Goal: Contribute content

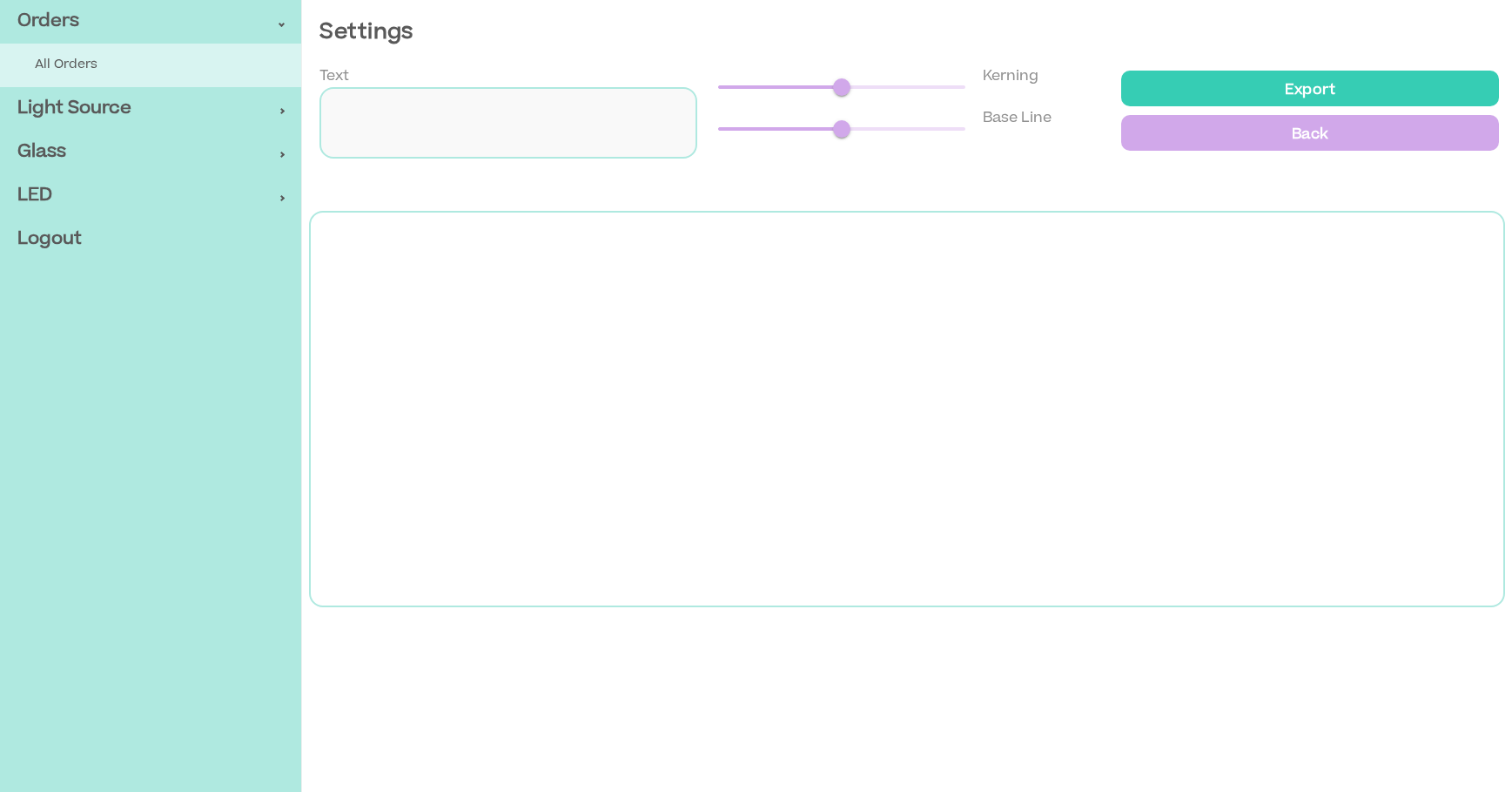
type input "*********"
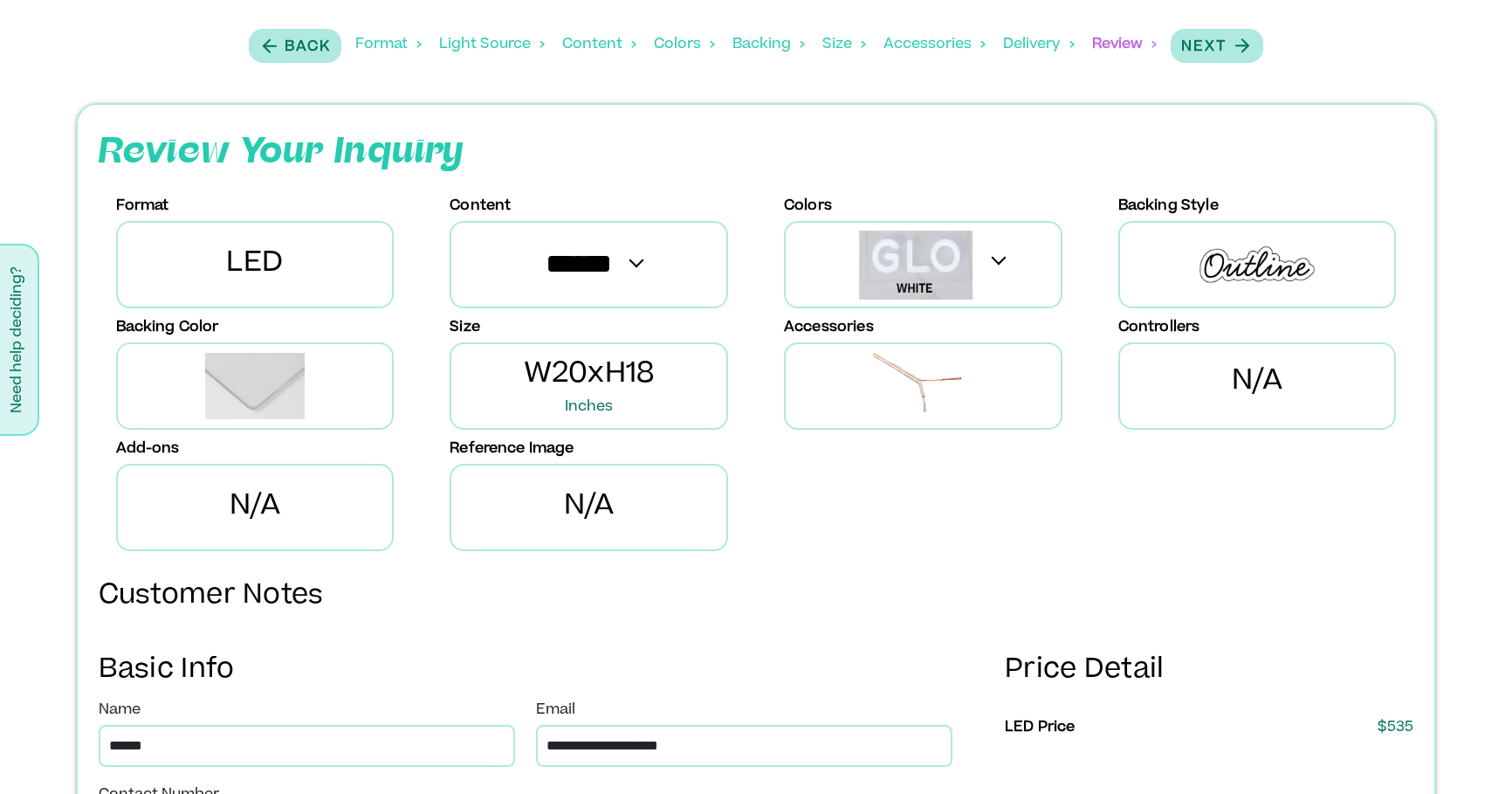
click at [599, 37] on div "Content" at bounding box center [599, 44] width 74 height 54
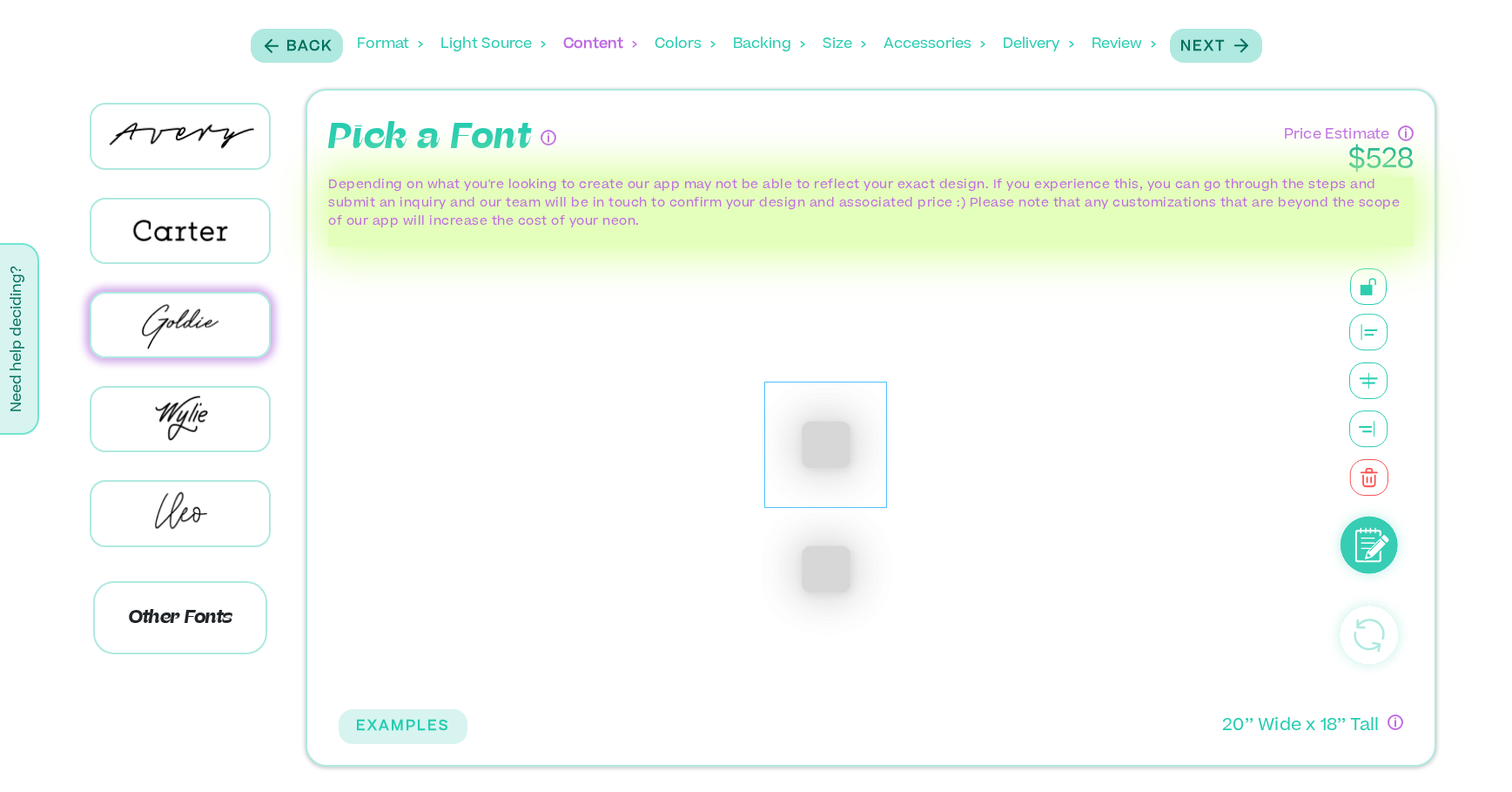
click at [875, 452] on div "****" at bounding box center [826, 445] width 123 height 127
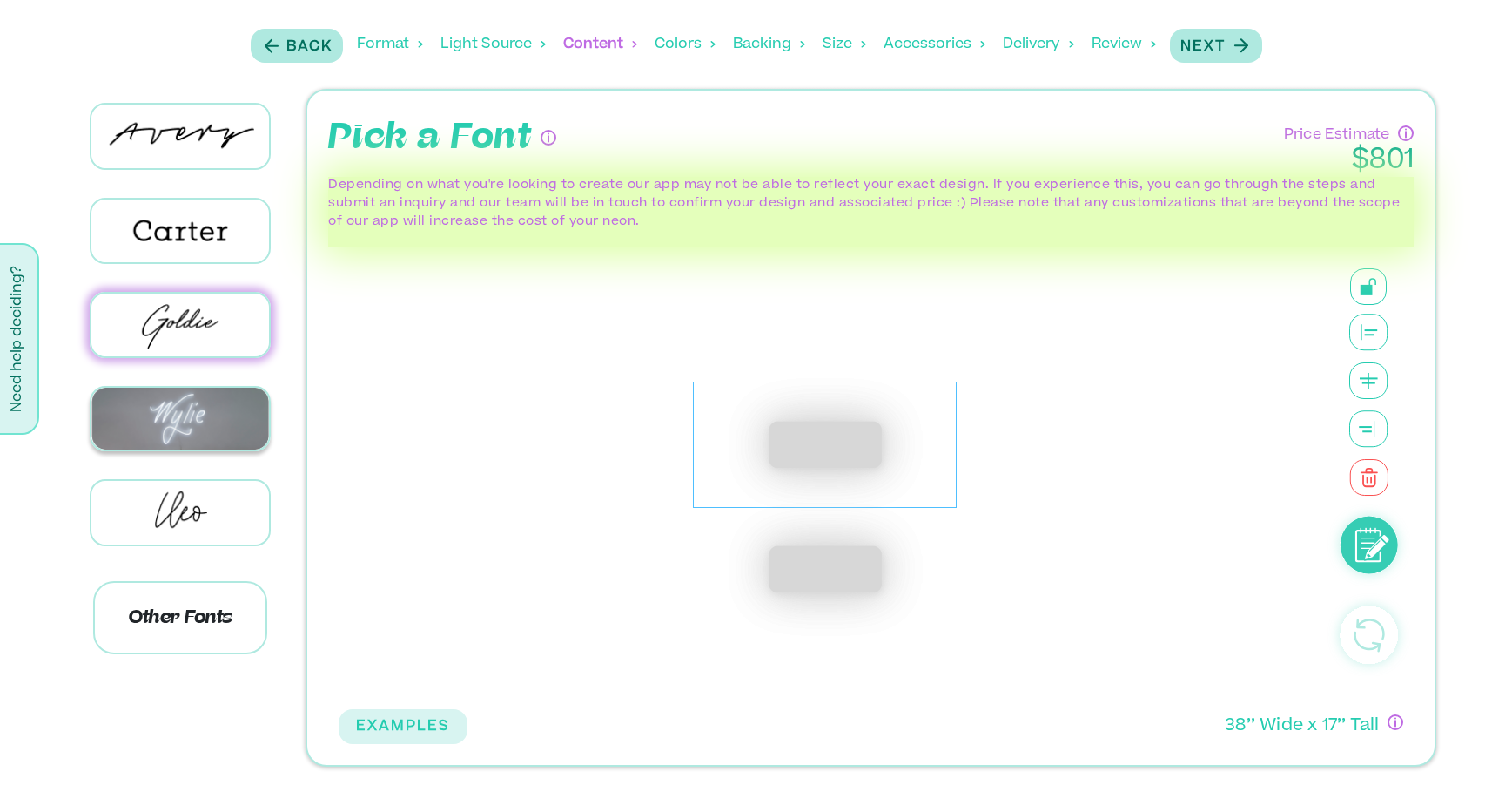
click at [171, 415] on img at bounding box center [180, 417] width 178 height 61
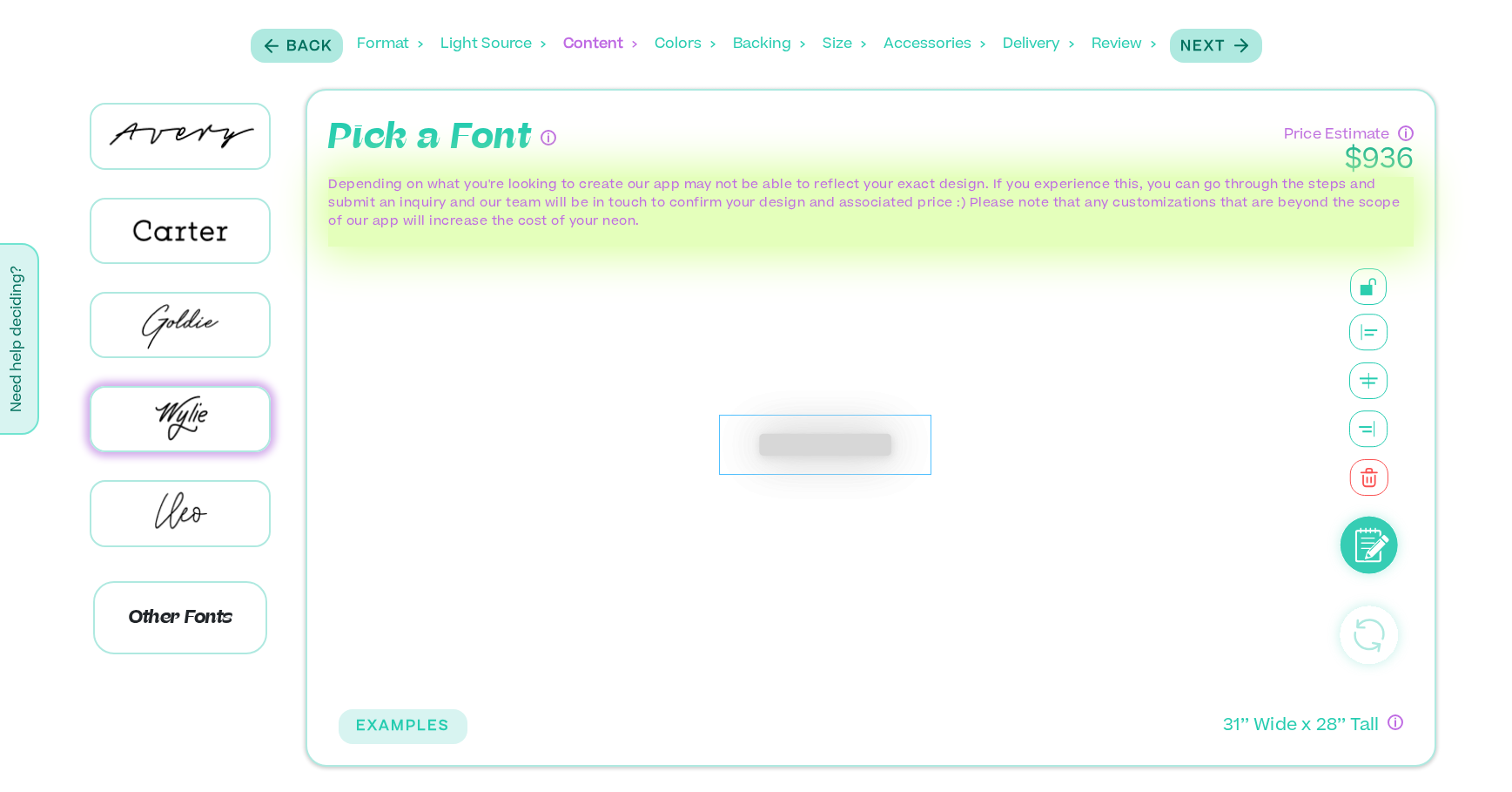
scroll to position [99, 0]
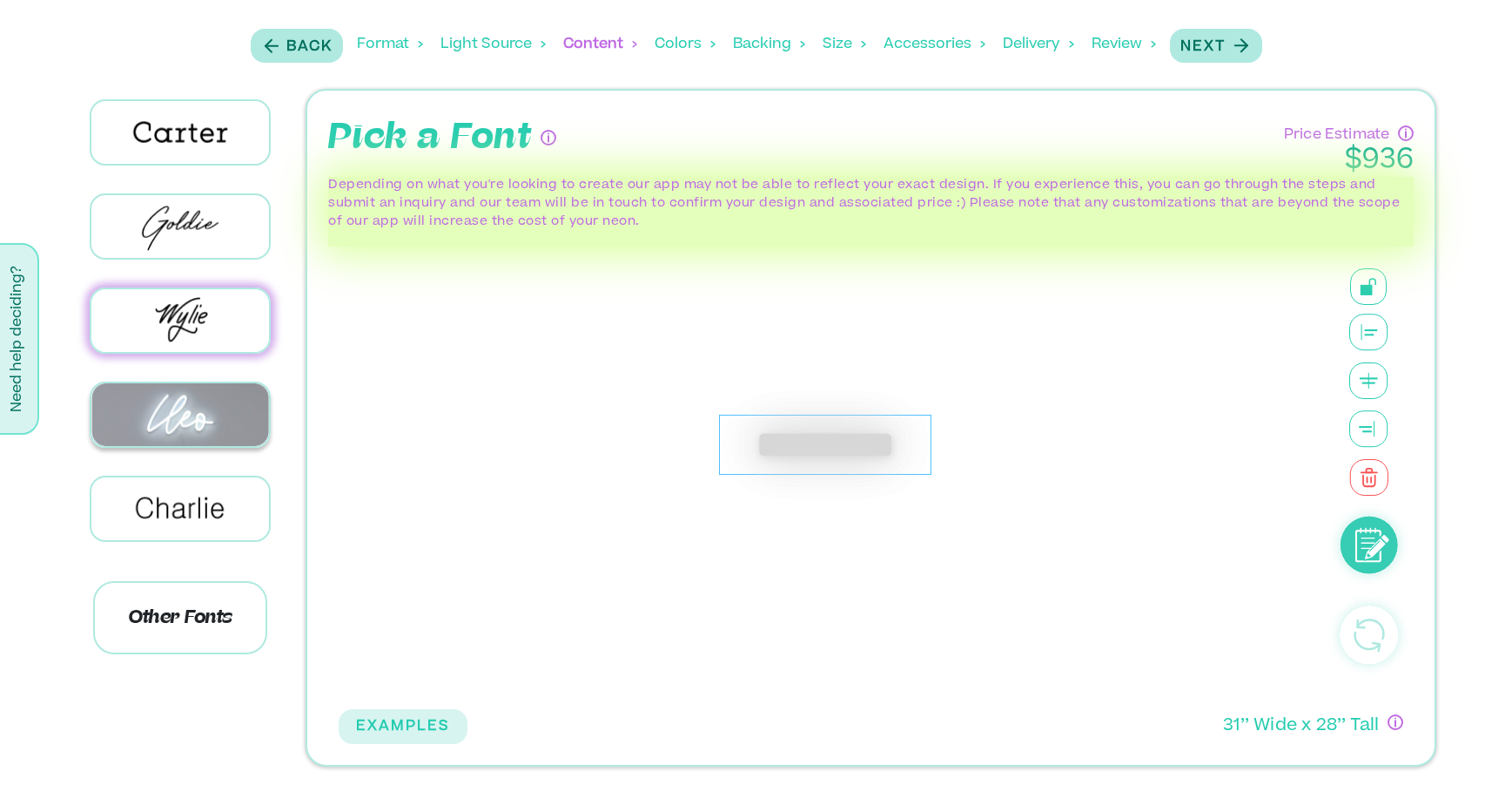
click at [176, 412] on img at bounding box center [180, 414] width 178 height 61
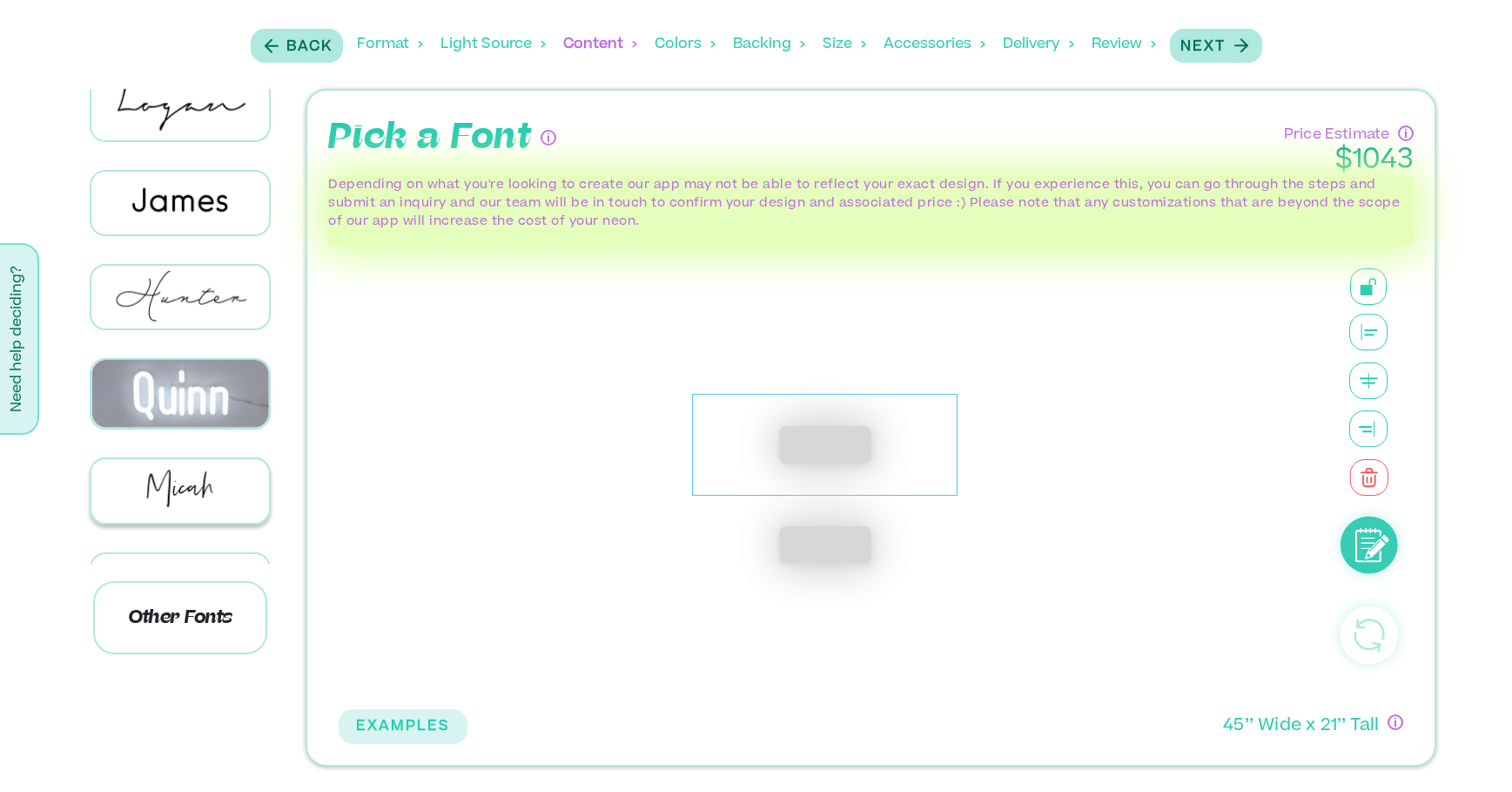
scroll to position [879, 0]
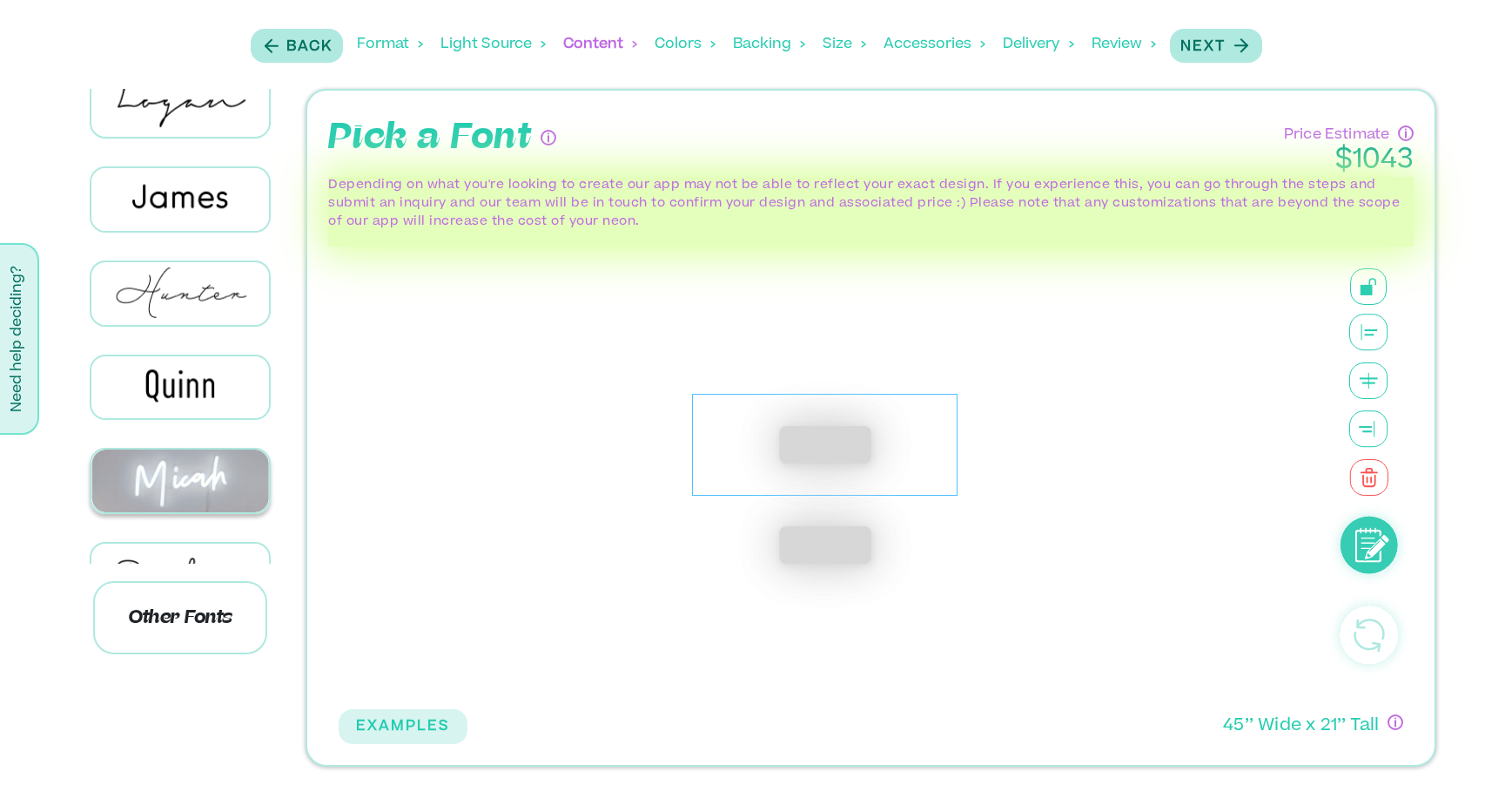
click at [183, 450] on img at bounding box center [180, 480] width 178 height 61
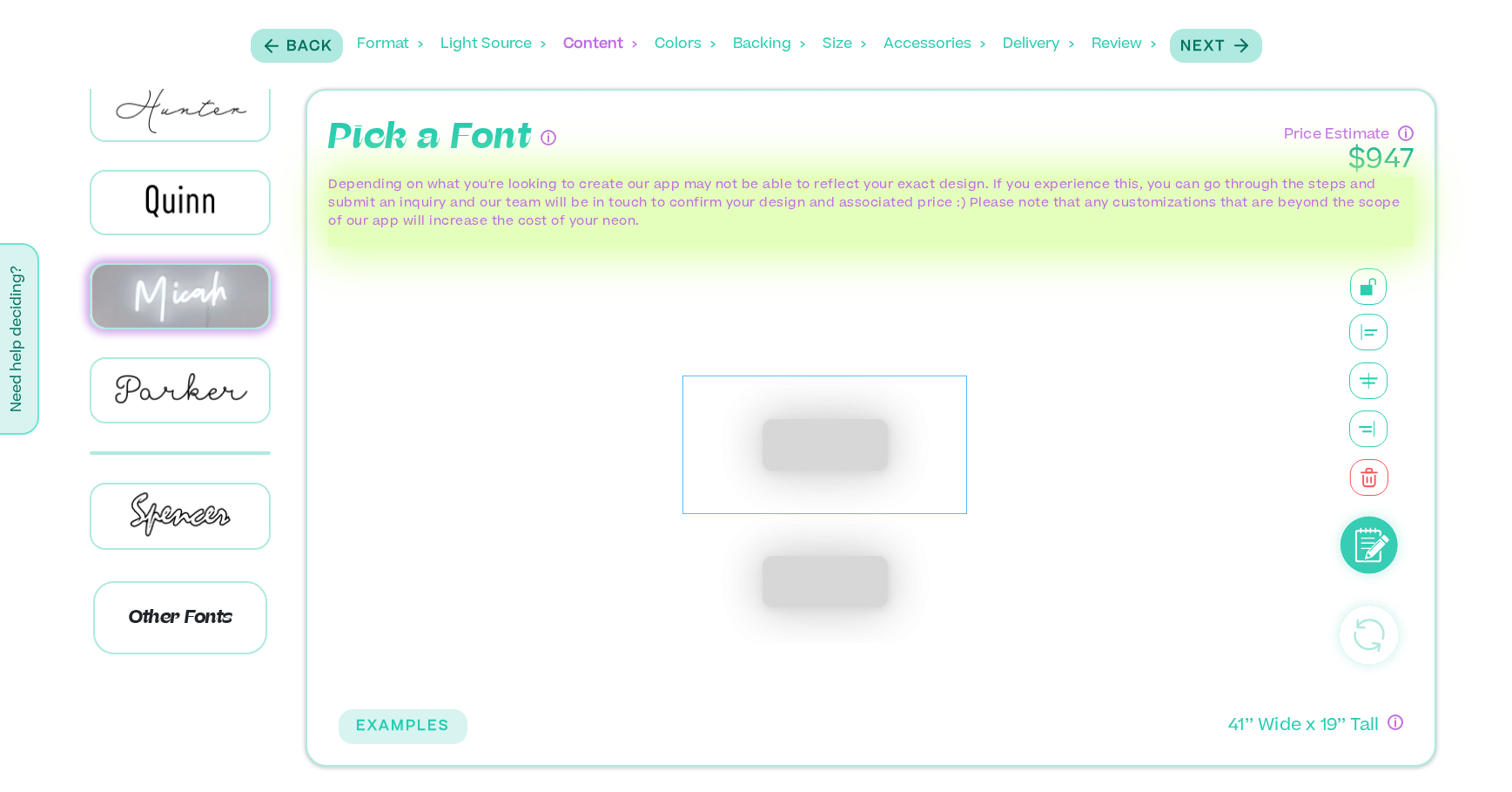
scroll to position [1098, 0]
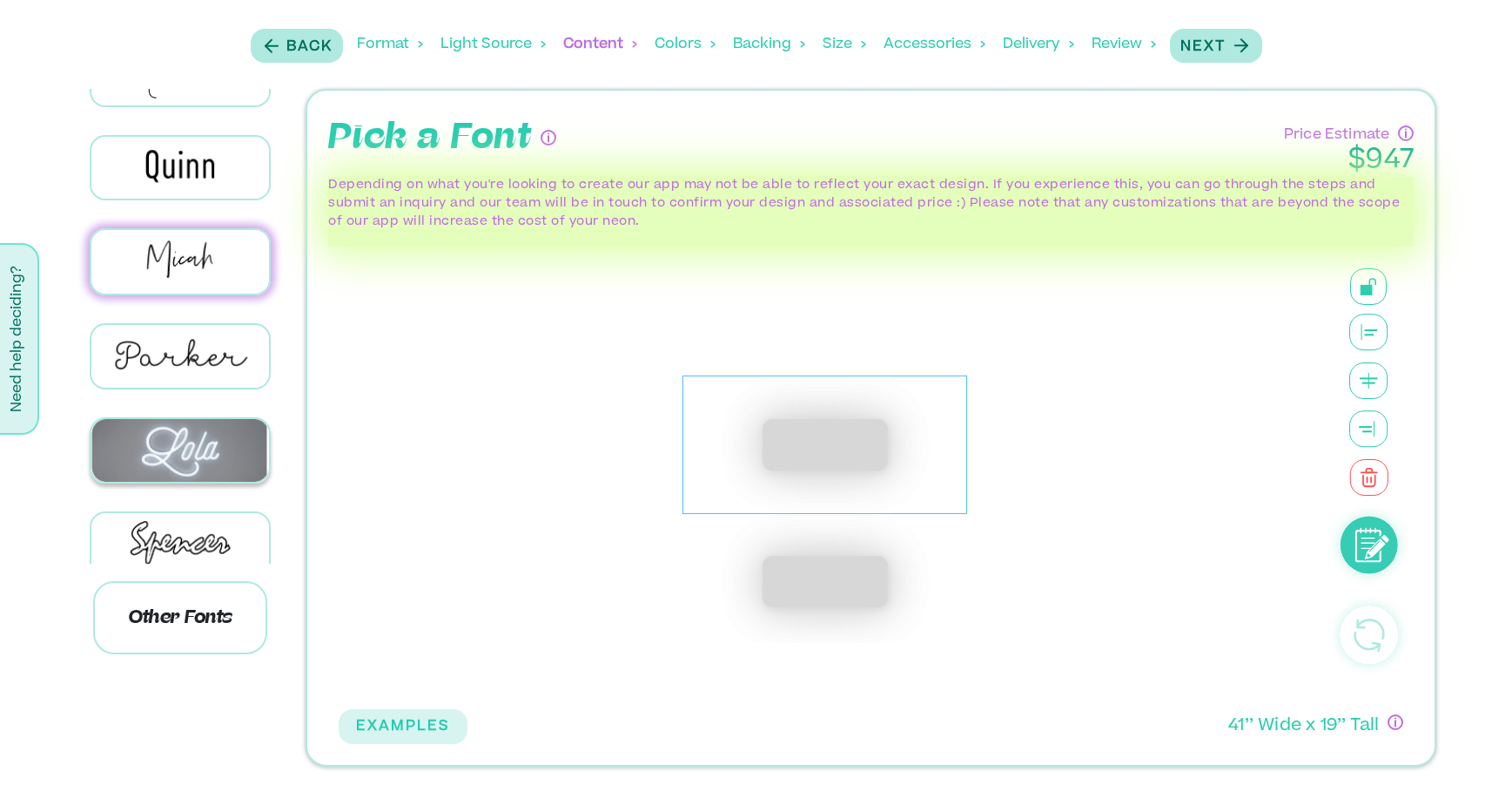
click at [212, 422] on img at bounding box center [180, 450] width 178 height 61
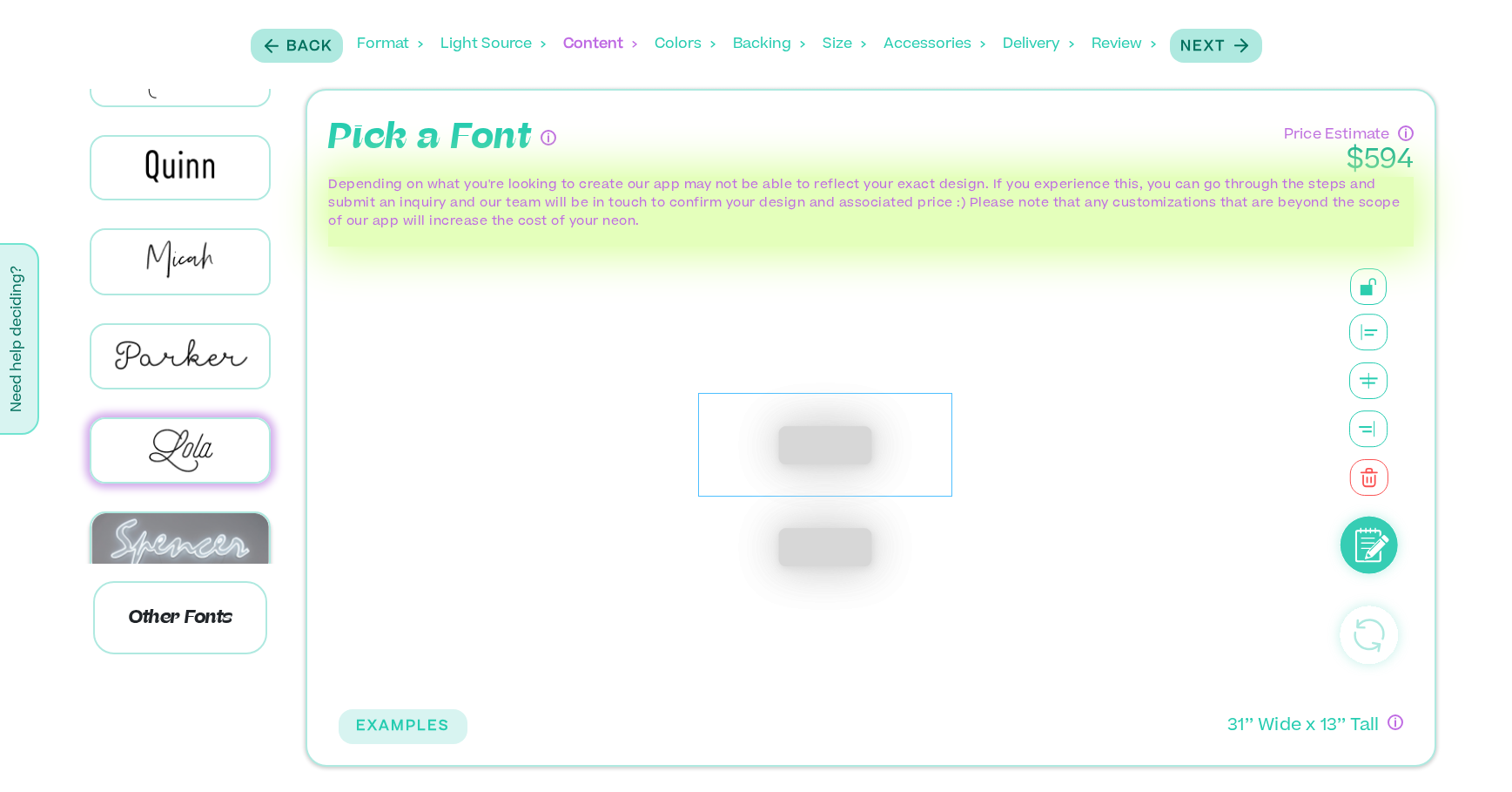
click at [191, 513] on img at bounding box center [180, 543] width 178 height 61
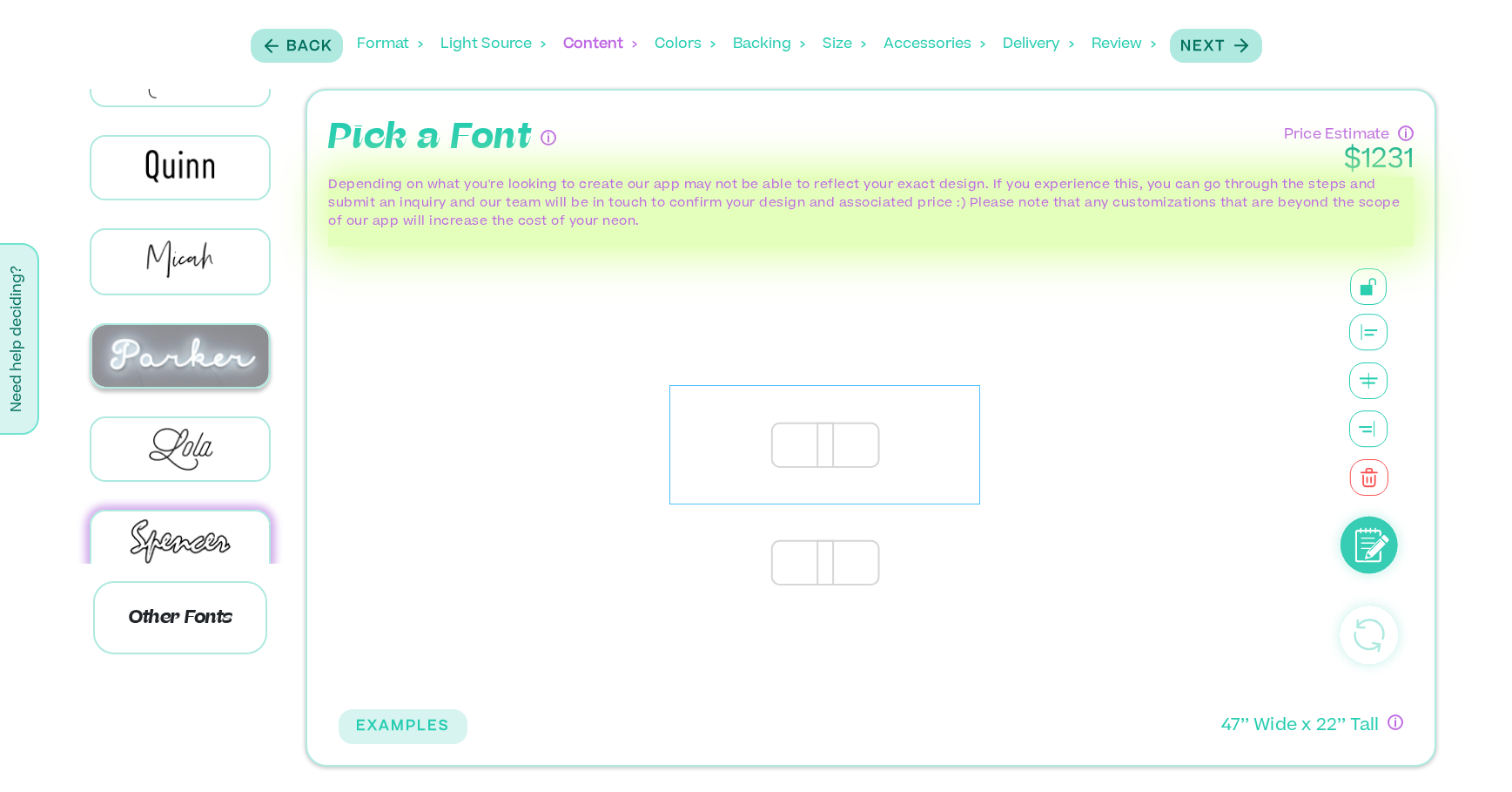
click at [190, 348] on img at bounding box center [180, 355] width 178 height 61
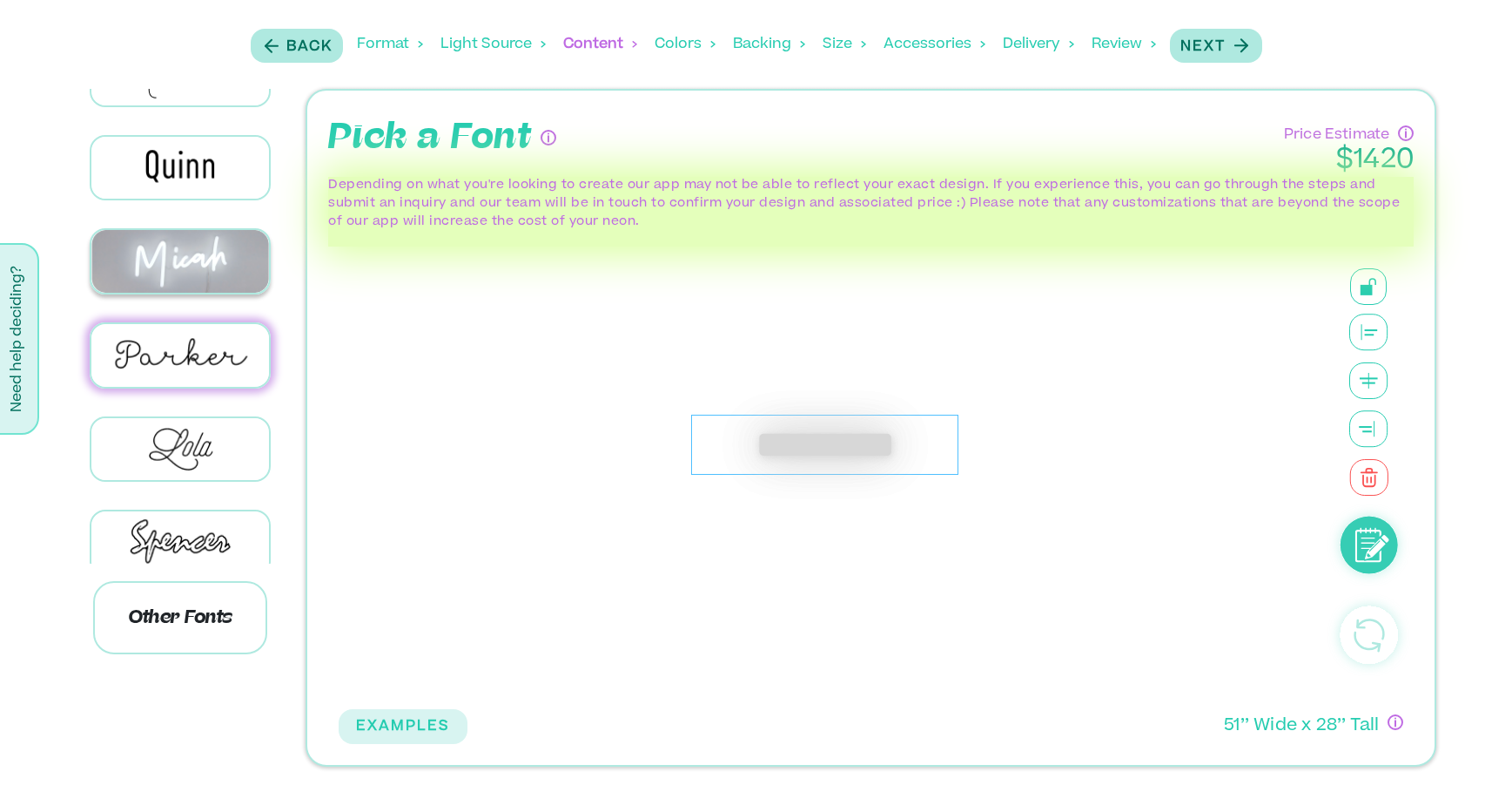
click at [187, 250] on img at bounding box center [180, 260] width 178 height 61
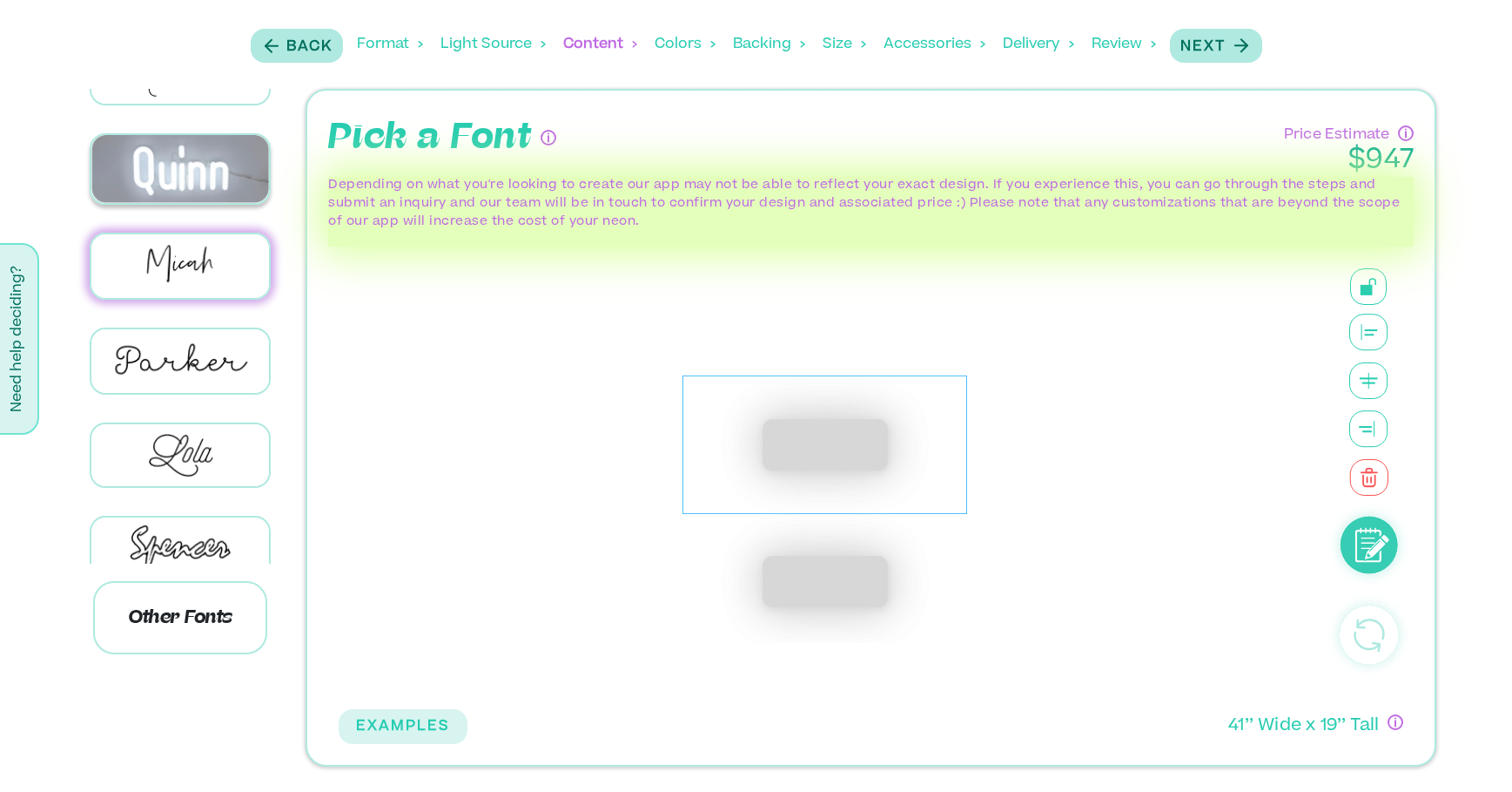
click at [175, 169] on img at bounding box center [180, 169] width 178 height 68
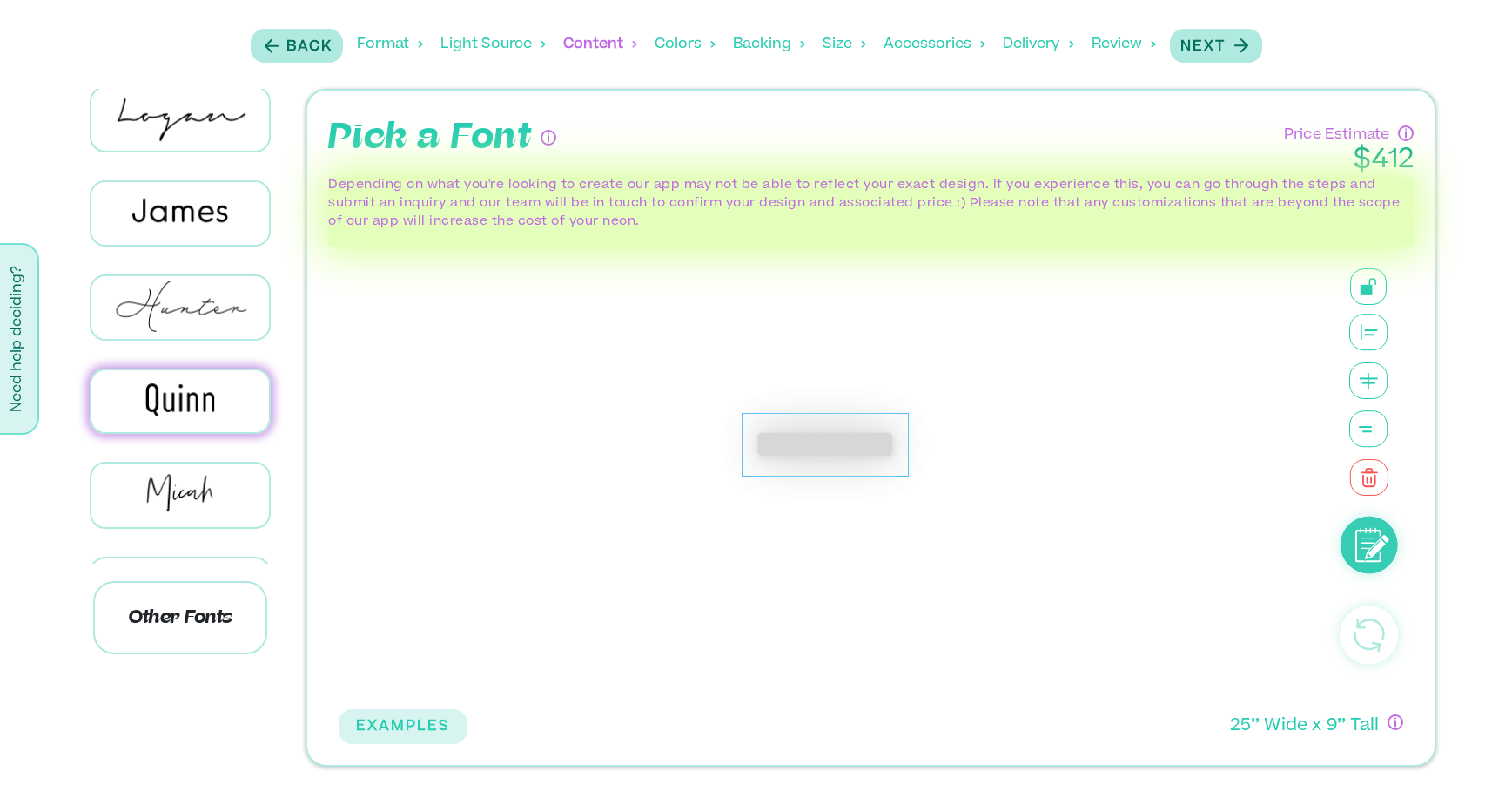
scroll to position [811, 0]
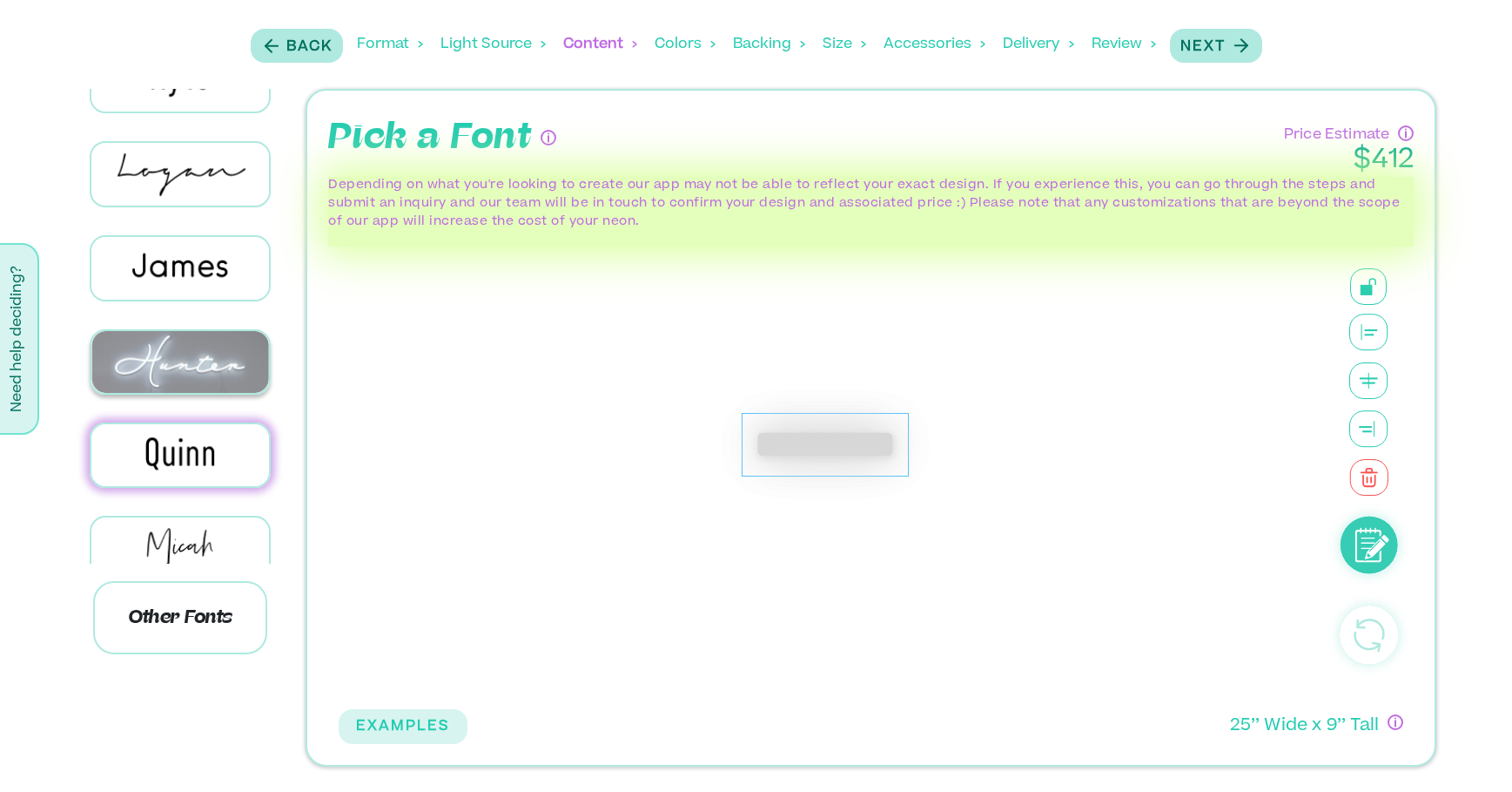
click at [206, 350] on img at bounding box center [180, 361] width 178 height 61
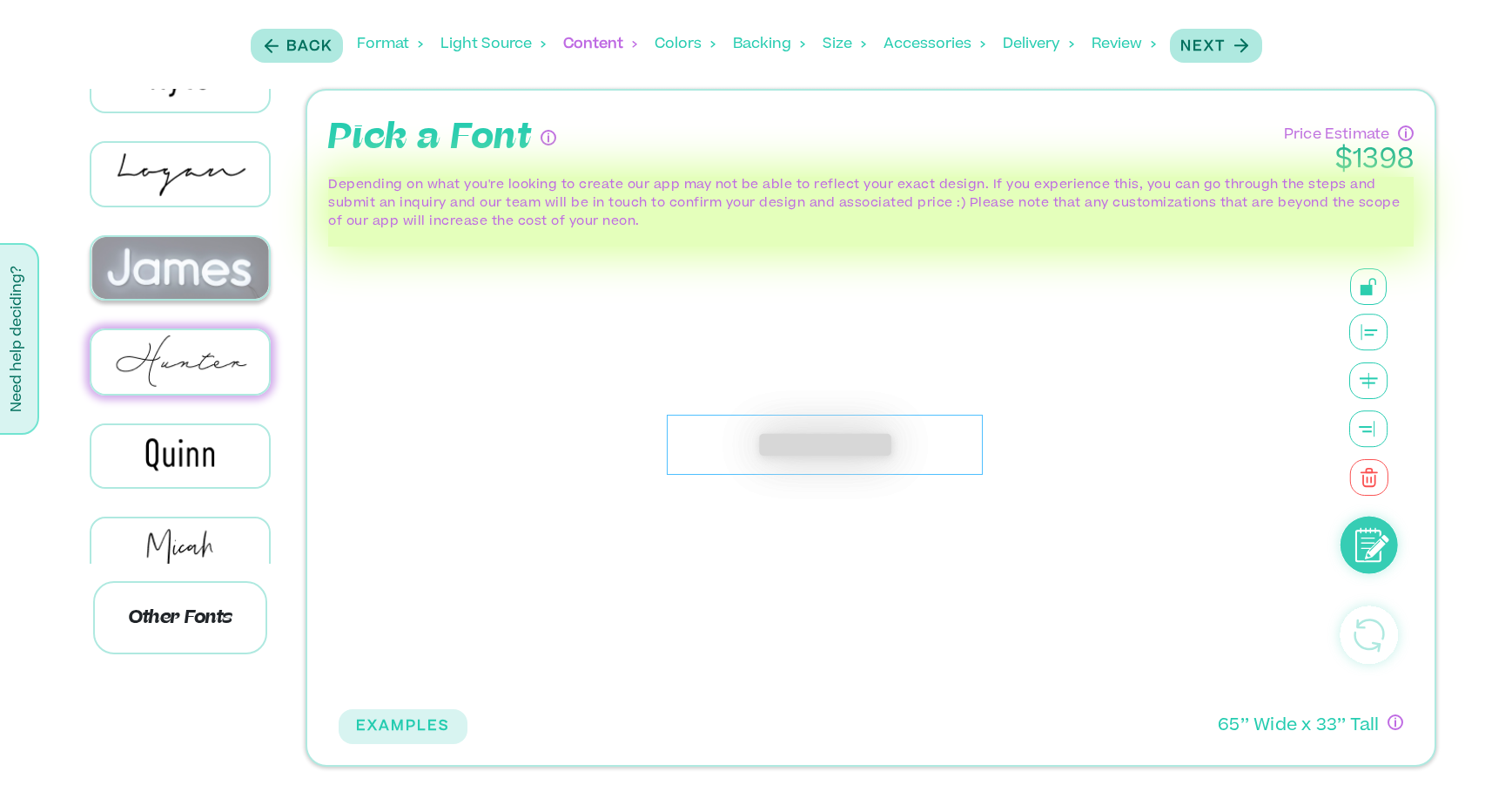
click at [213, 257] on img at bounding box center [180, 267] width 178 height 61
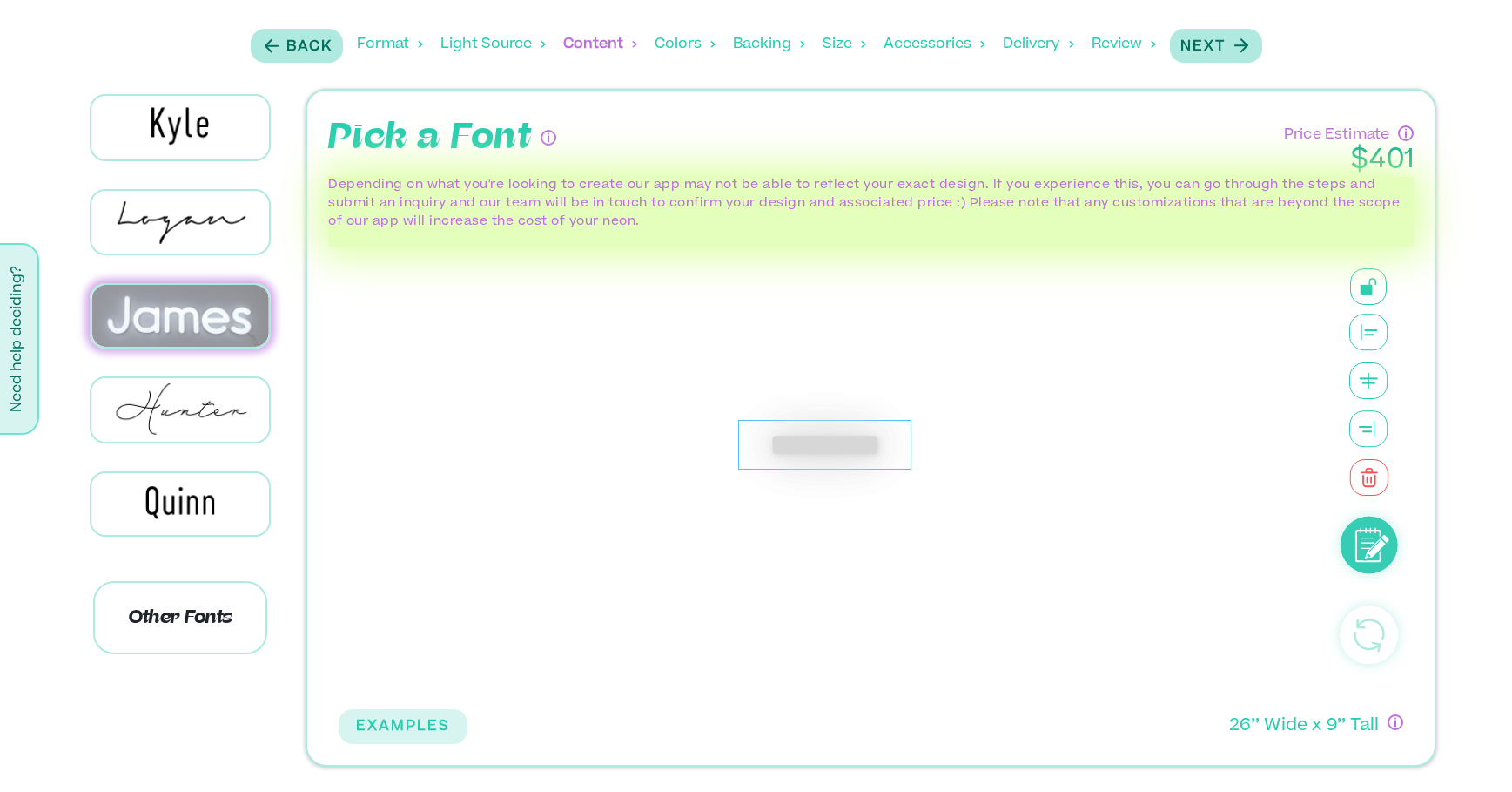
scroll to position [761, 0]
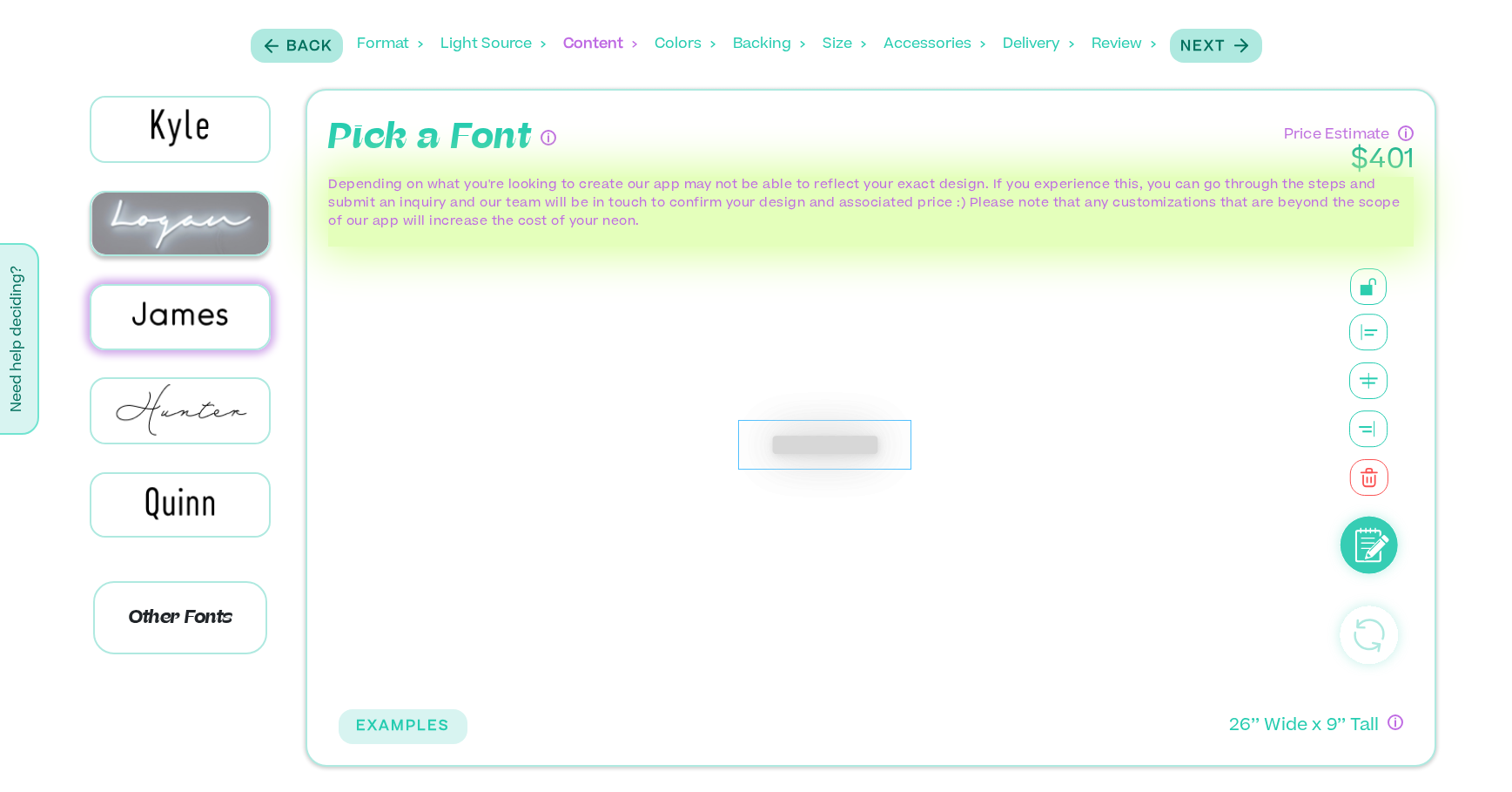
click at [208, 225] on img at bounding box center [180, 222] width 178 height 61
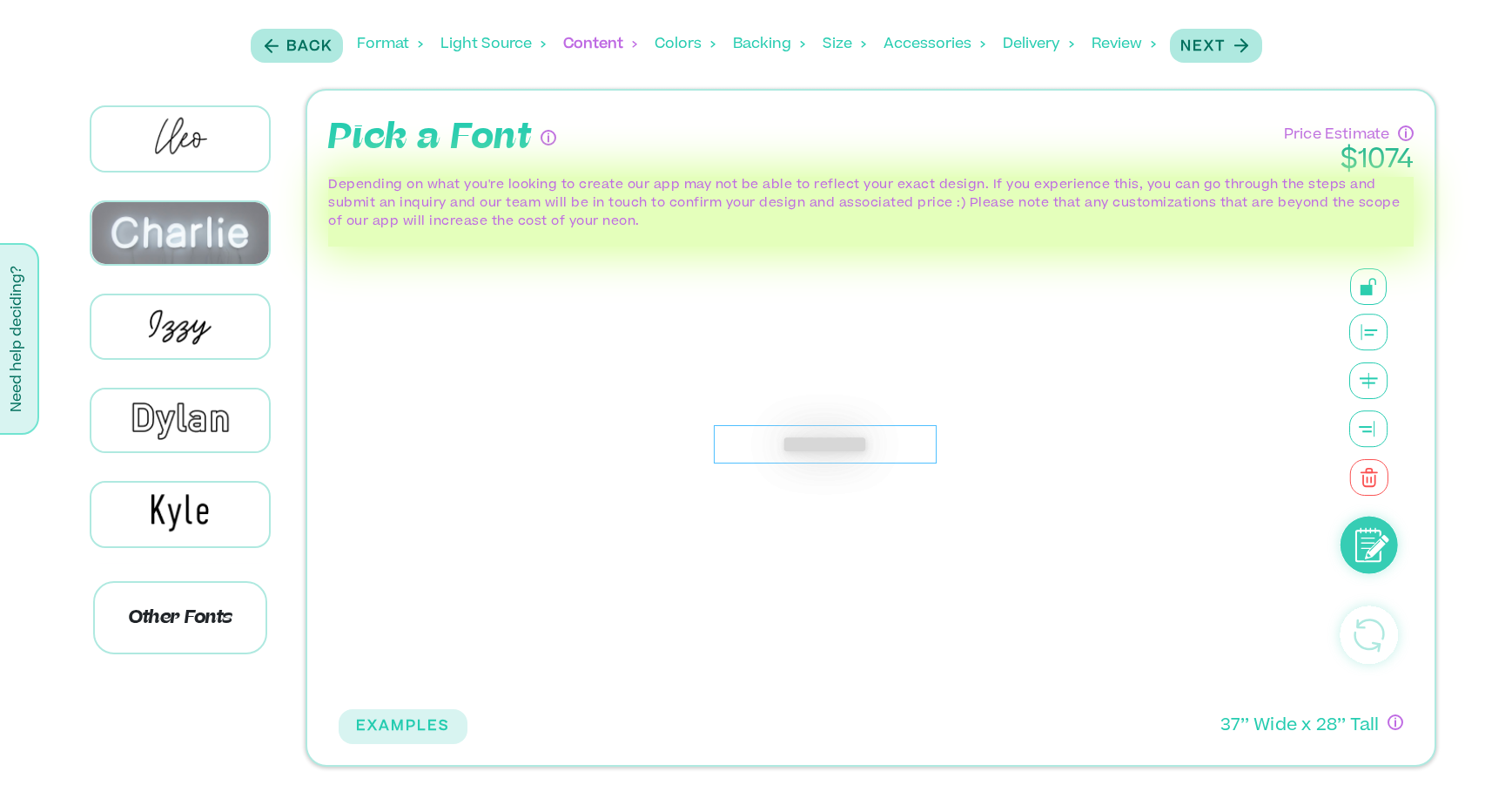
scroll to position [333, 0]
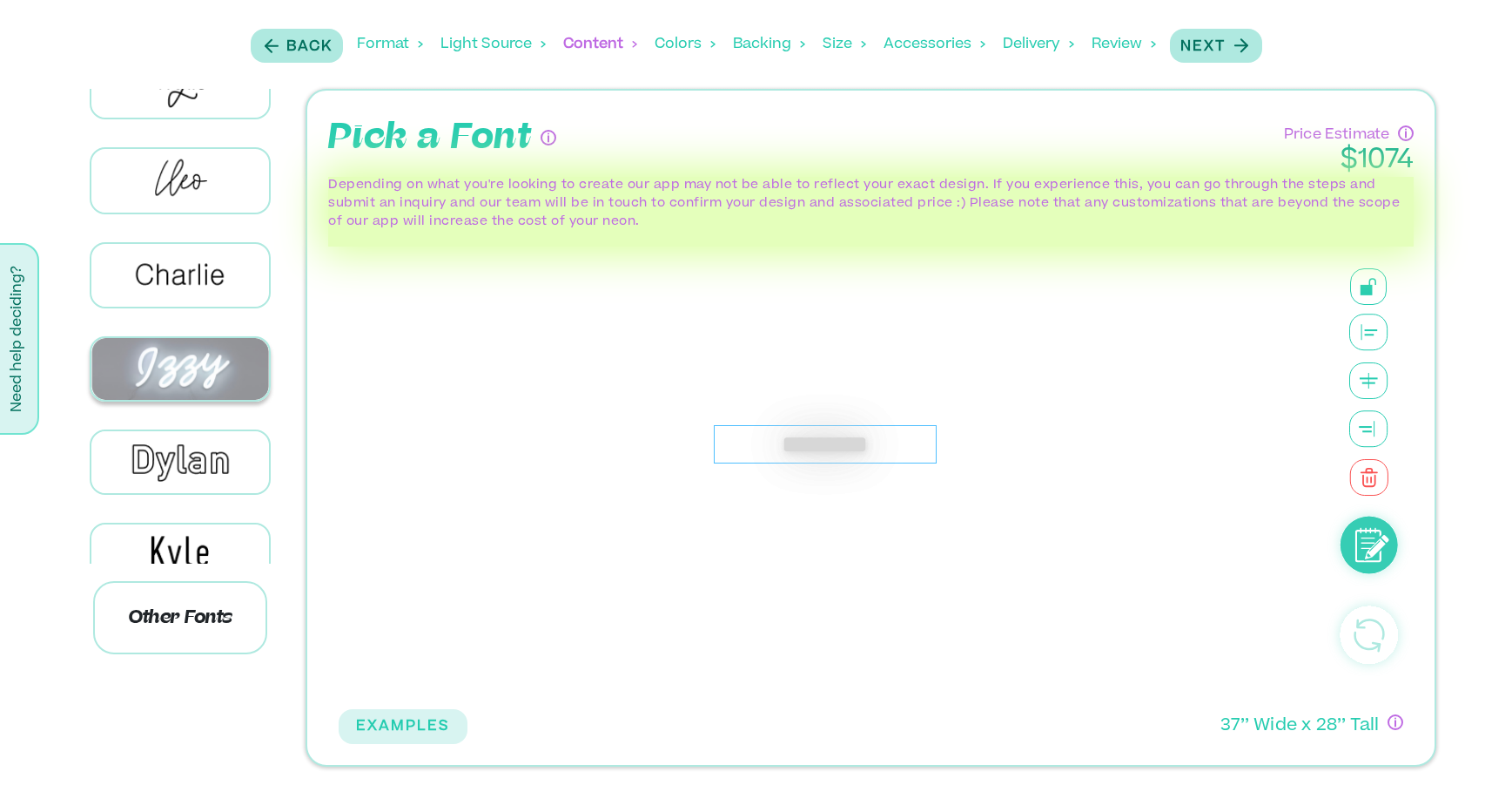
click at [190, 358] on img at bounding box center [180, 369] width 178 height 61
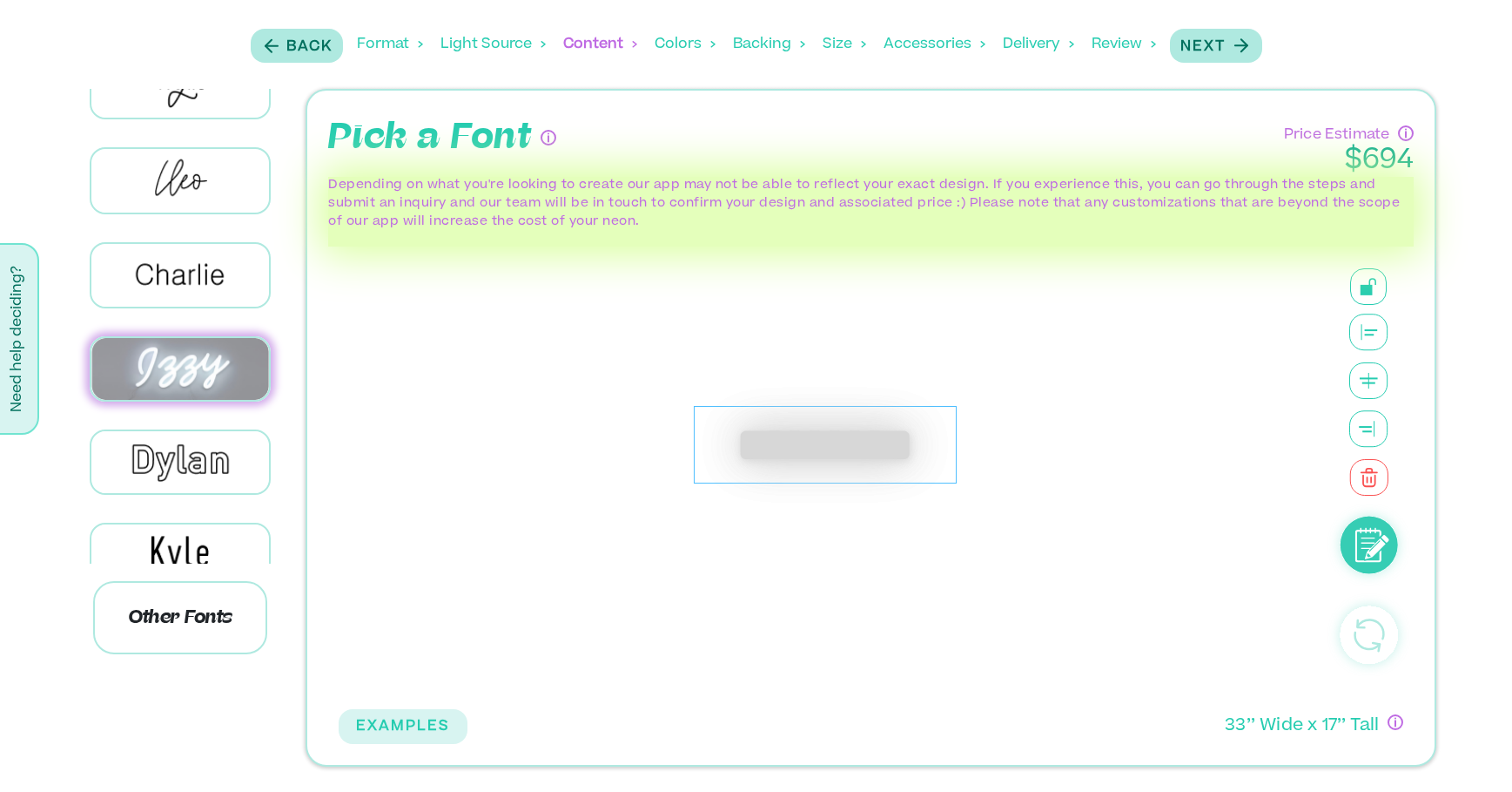
click at [190, 358] on img at bounding box center [180, 369] width 178 height 61
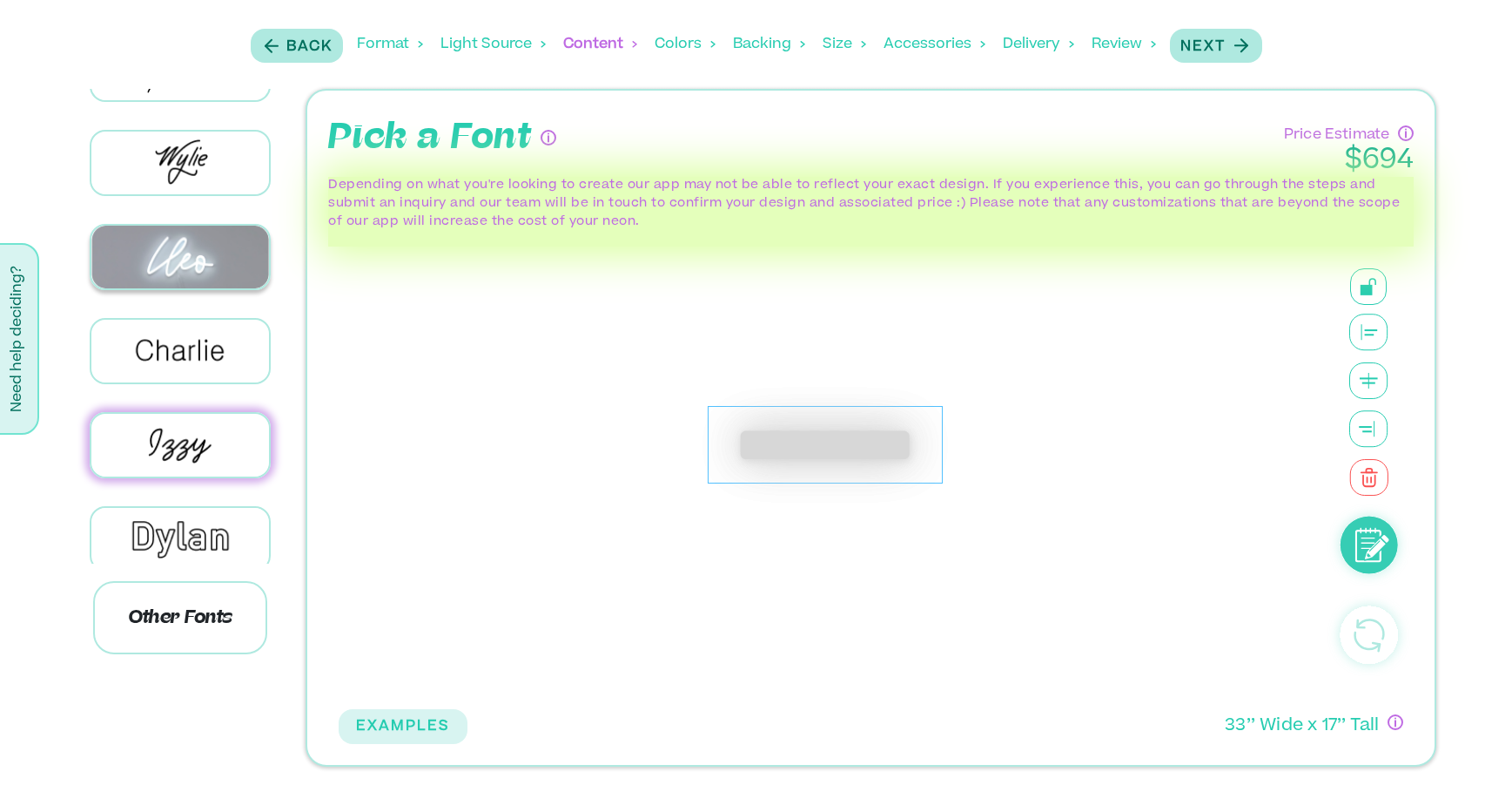
scroll to position [248, 0]
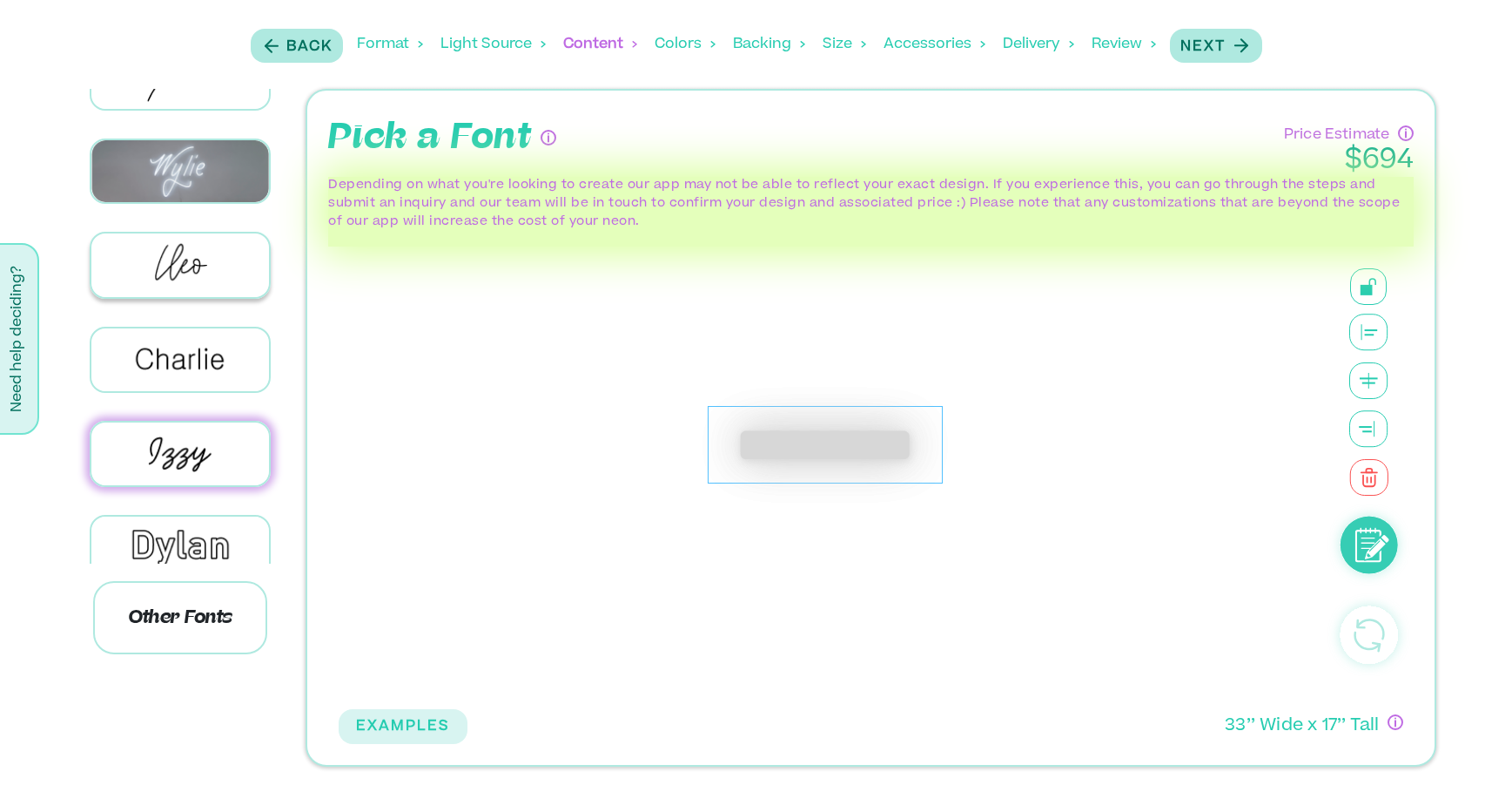
click at [191, 257] on img at bounding box center [180, 264] width 178 height 62
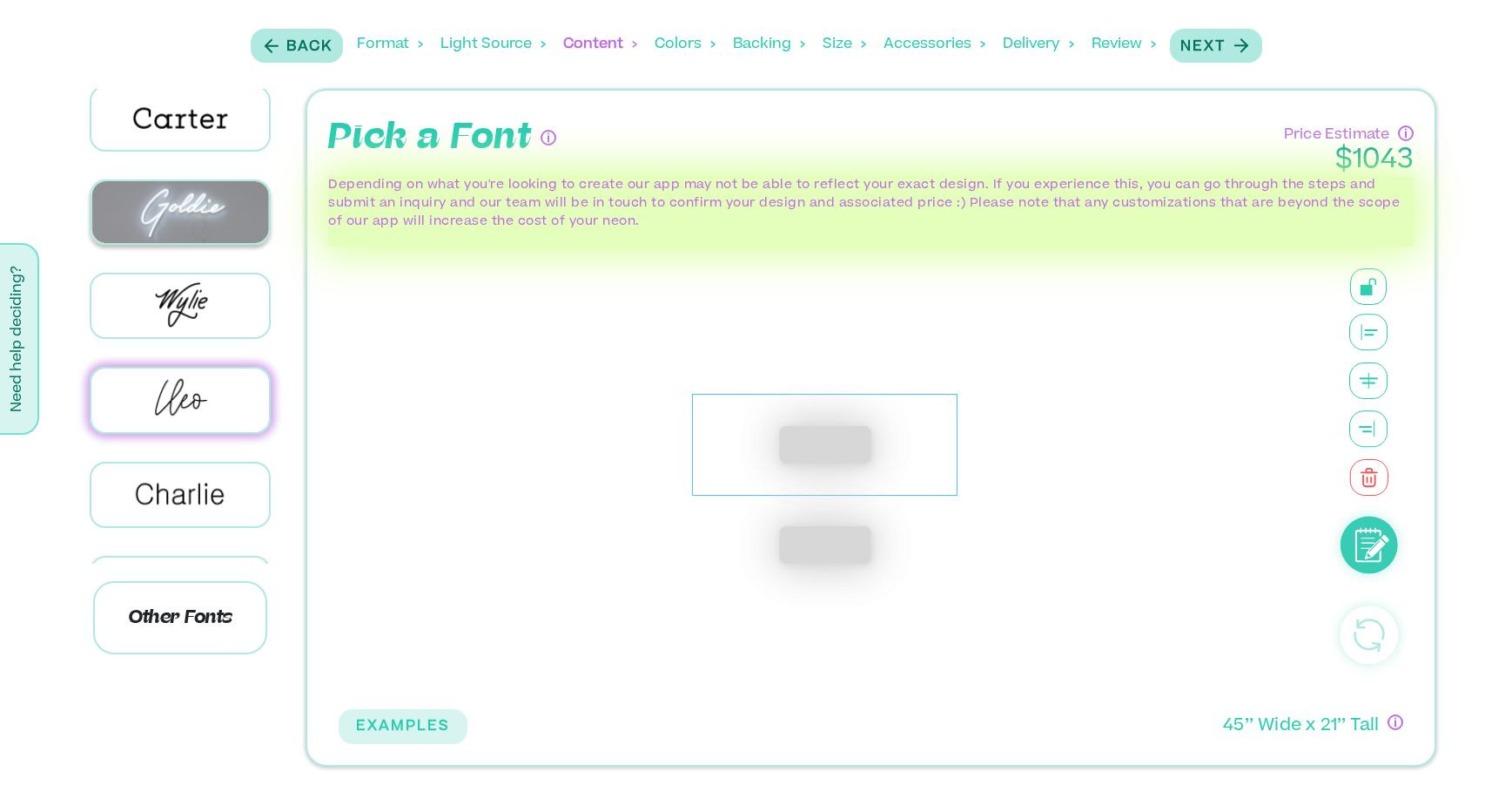
scroll to position [102, 0]
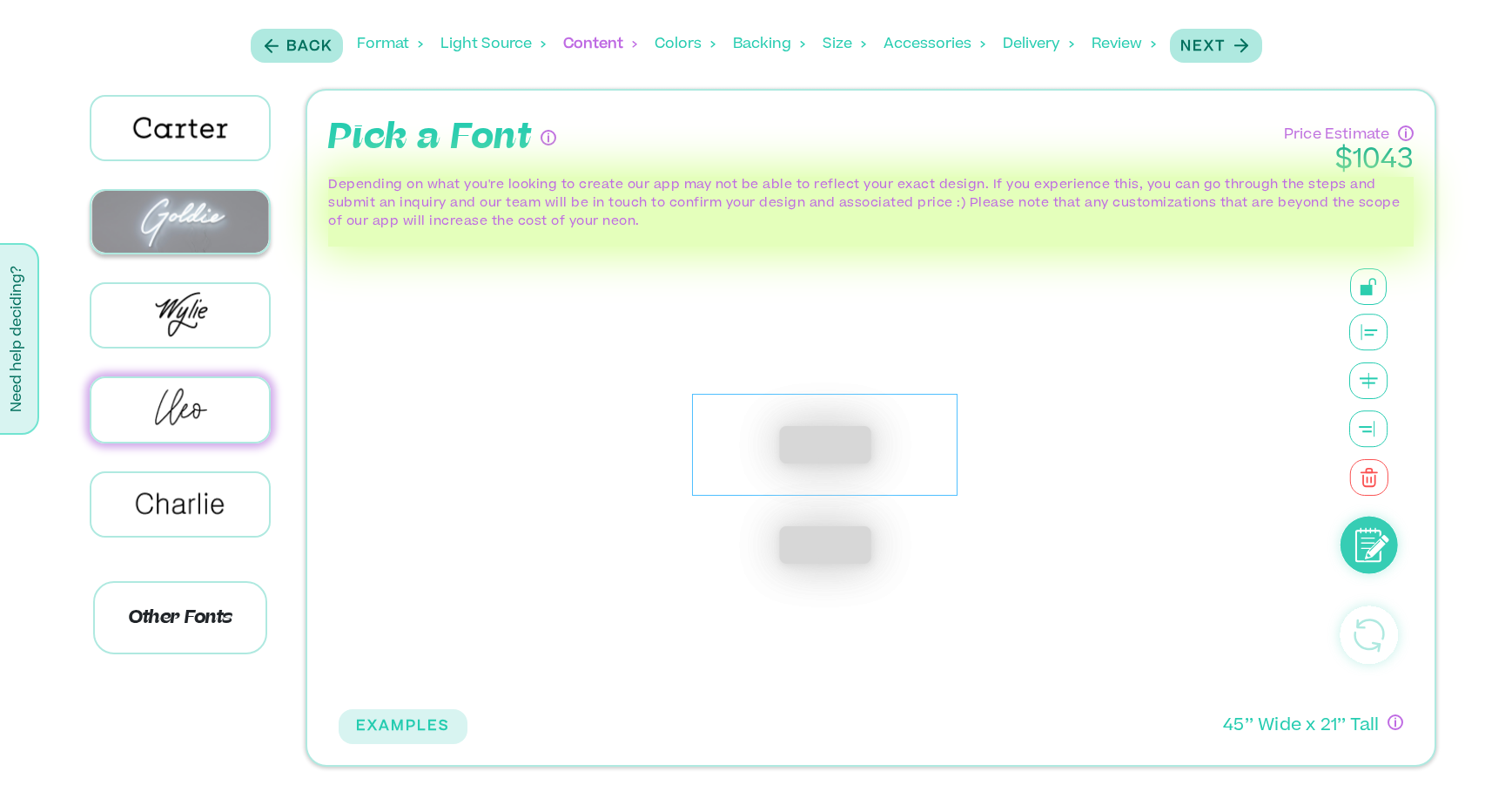
click at [211, 225] on img at bounding box center [180, 221] width 178 height 61
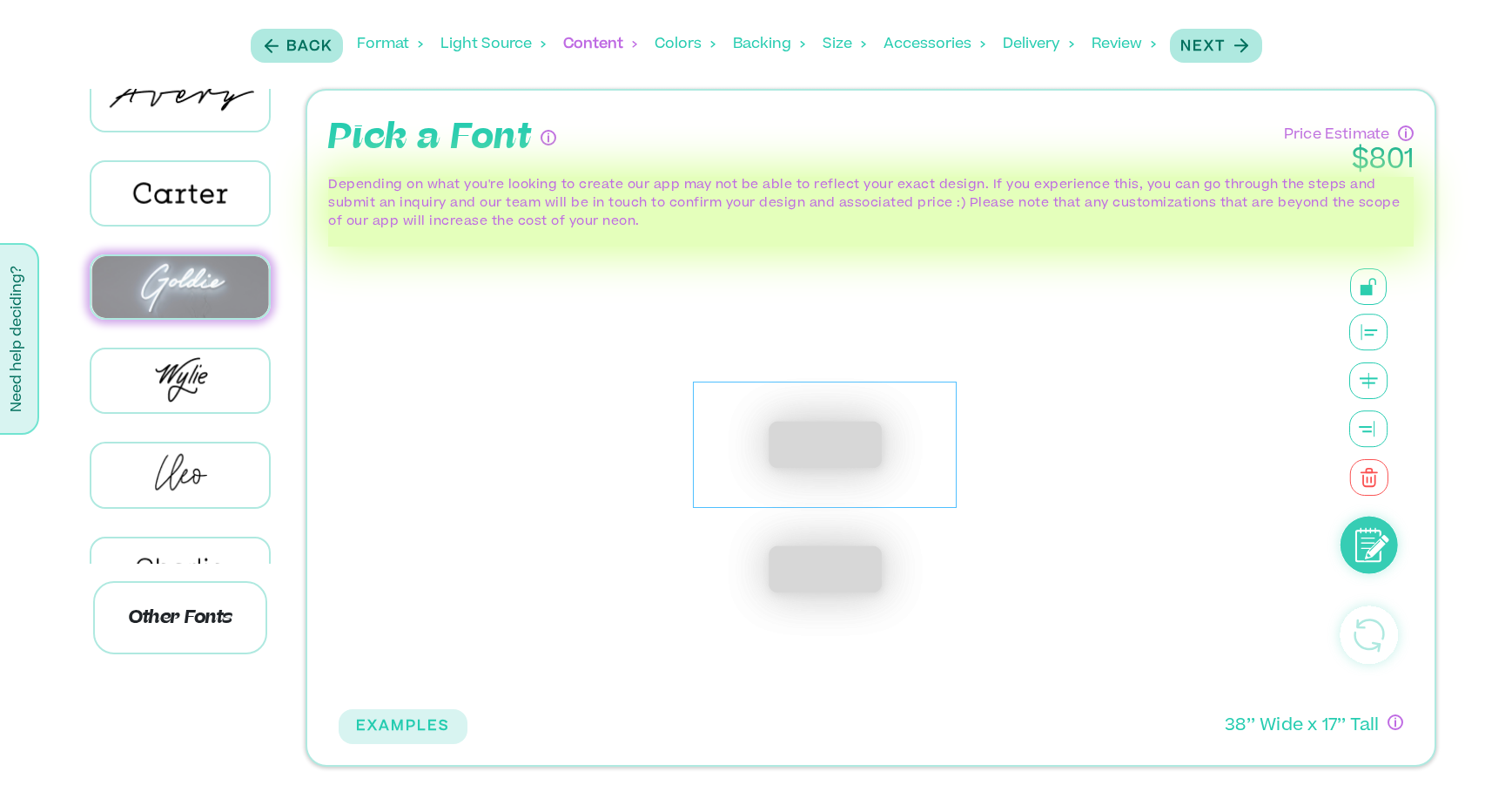
scroll to position [0, 0]
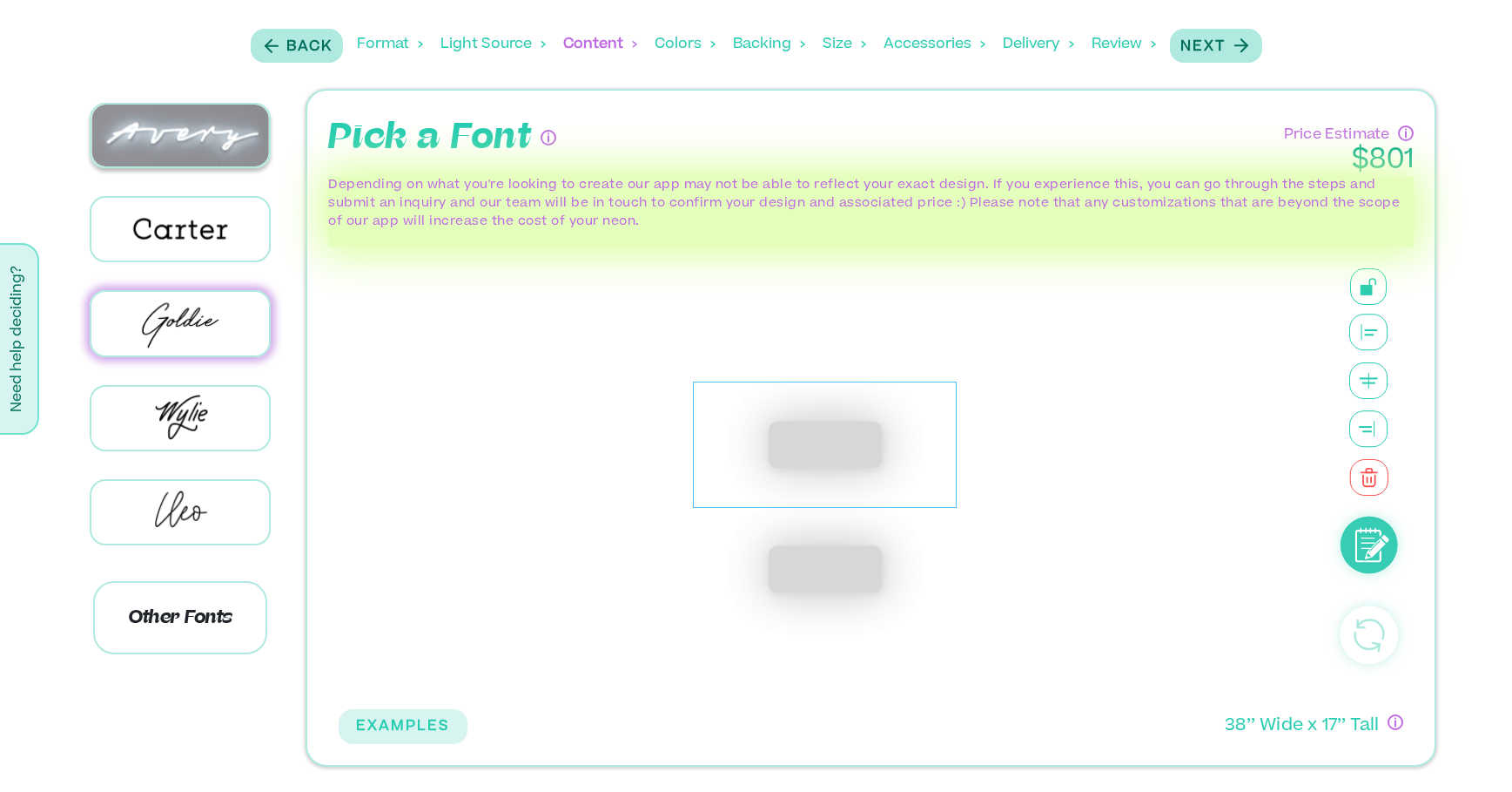
click at [170, 130] on img at bounding box center [180, 135] width 178 height 61
